Goal: Task Accomplishment & Management: Manage account settings

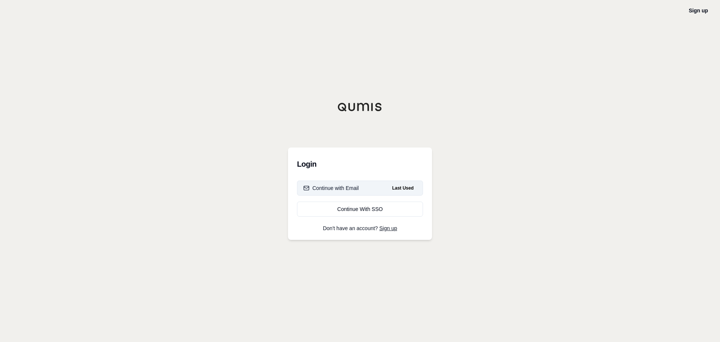
click at [355, 189] on div "Continue with Email" at bounding box center [330, 187] width 55 height 7
click at [328, 189] on div "Continue with Email" at bounding box center [330, 187] width 55 height 7
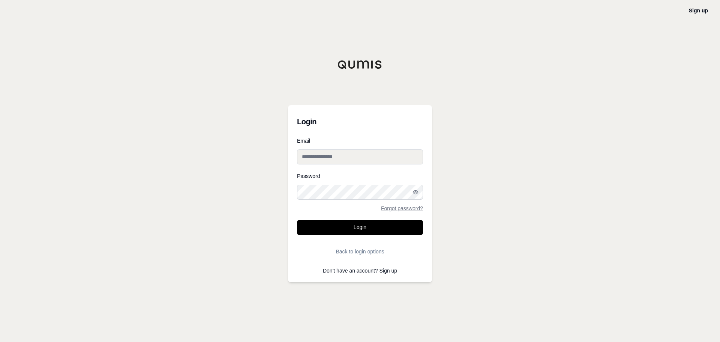
type input "**********"
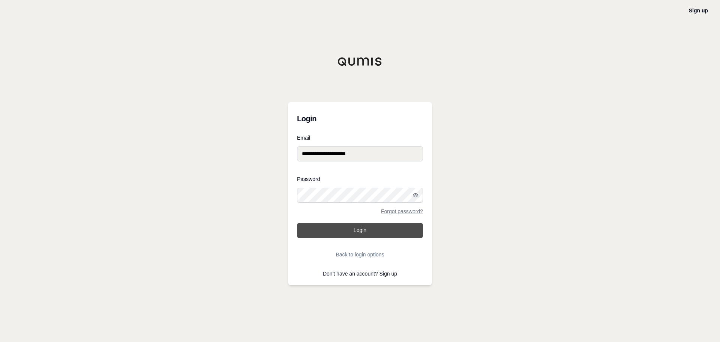
click at [371, 235] on button "Login" at bounding box center [360, 230] width 126 height 15
